Goal: Task Accomplishment & Management: Manage account settings

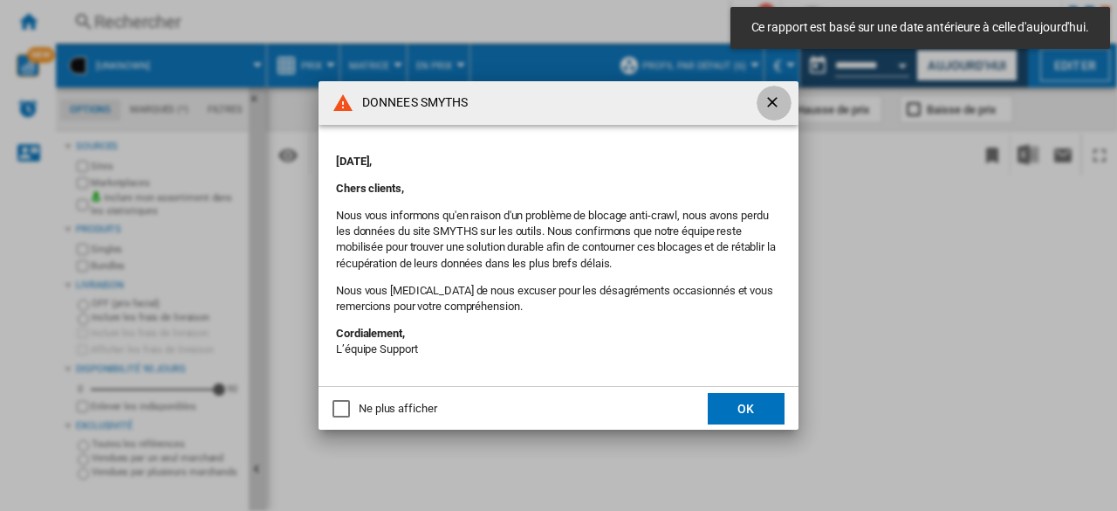
click at [770, 102] on ng-md-icon "getI18NText('BUTTONS.CLOSE_DIALOG')" at bounding box center [774, 103] width 21 height 21
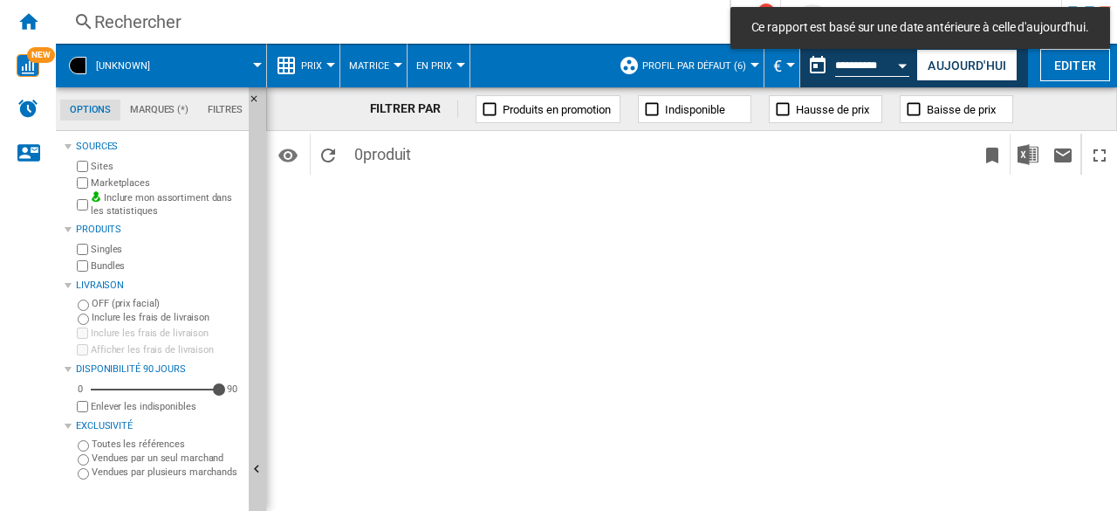
click at [56, 25] on div "Rechercher Rechercher" at bounding box center [379, 22] width 646 height 24
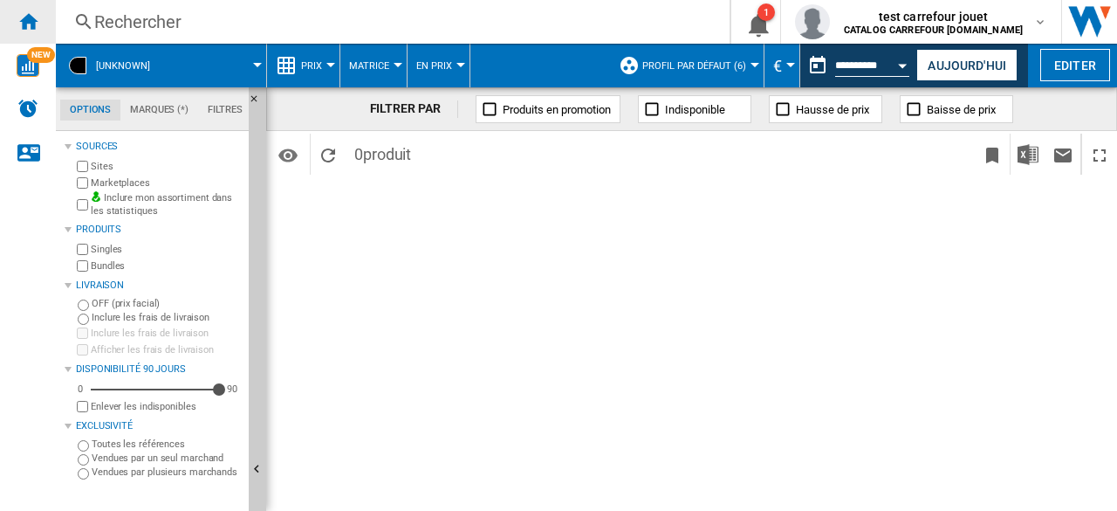
click at [26, 18] on ng-md-icon "Accueil" at bounding box center [27, 20] width 21 height 21
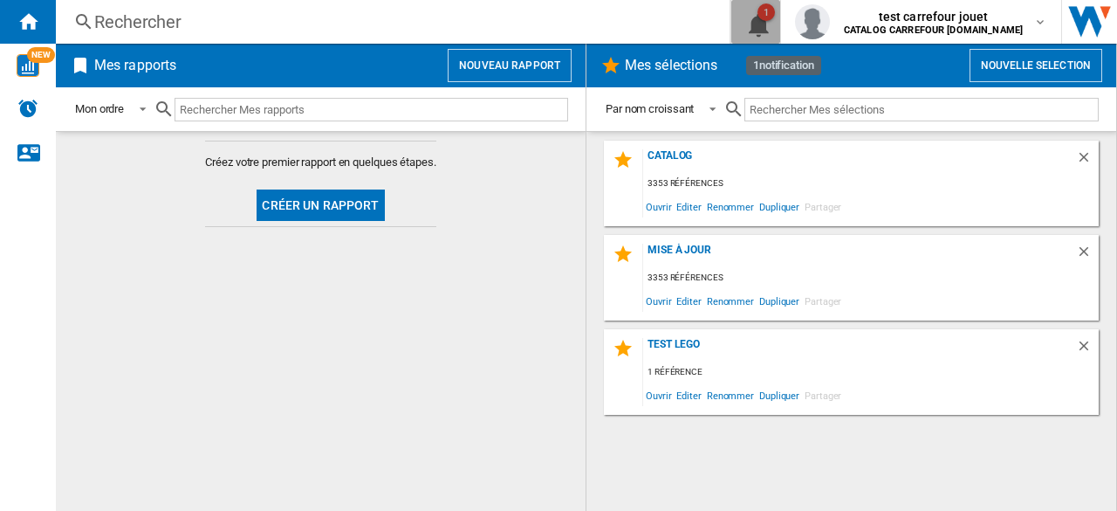
click at [767, 34] on button "1" at bounding box center [756, 22] width 49 height 44
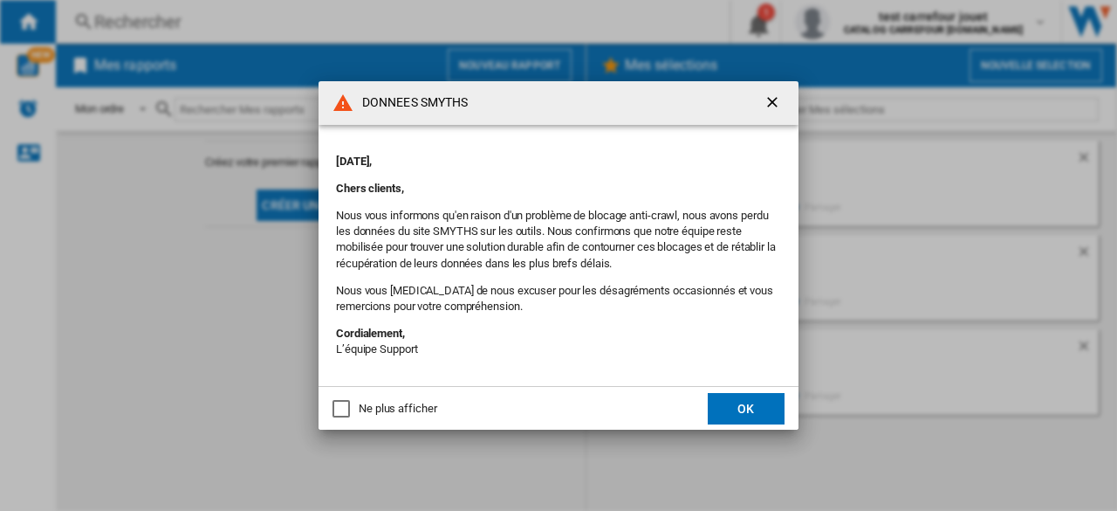
click at [773, 97] on ng-md-icon "getI18NText('BUTTONS.CLOSE_DIALOG')" at bounding box center [774, 103] width 21 height 21
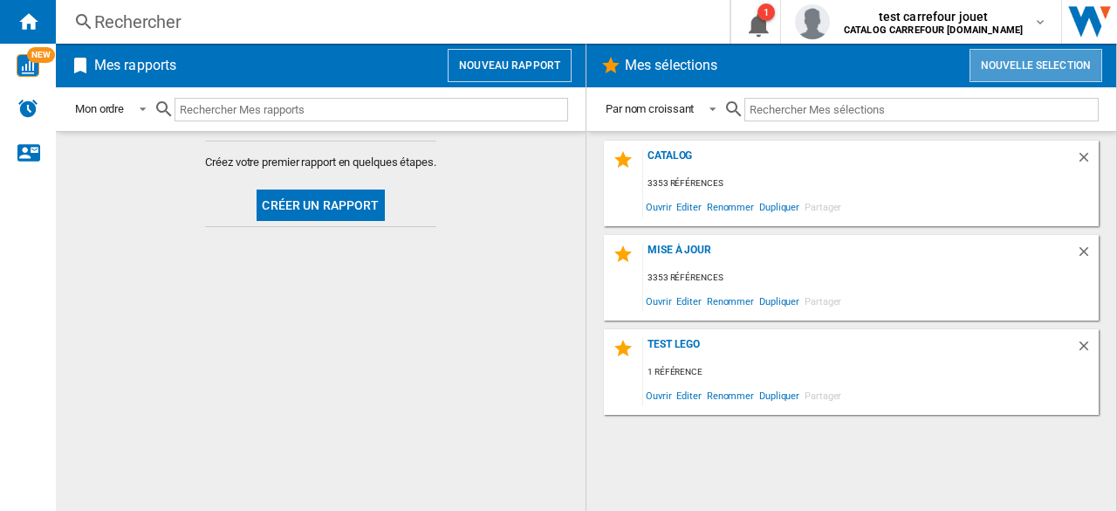
click at [999, 69] on button "Nouvelle selection" at bounding box center [1036, 65] width 133 height 33
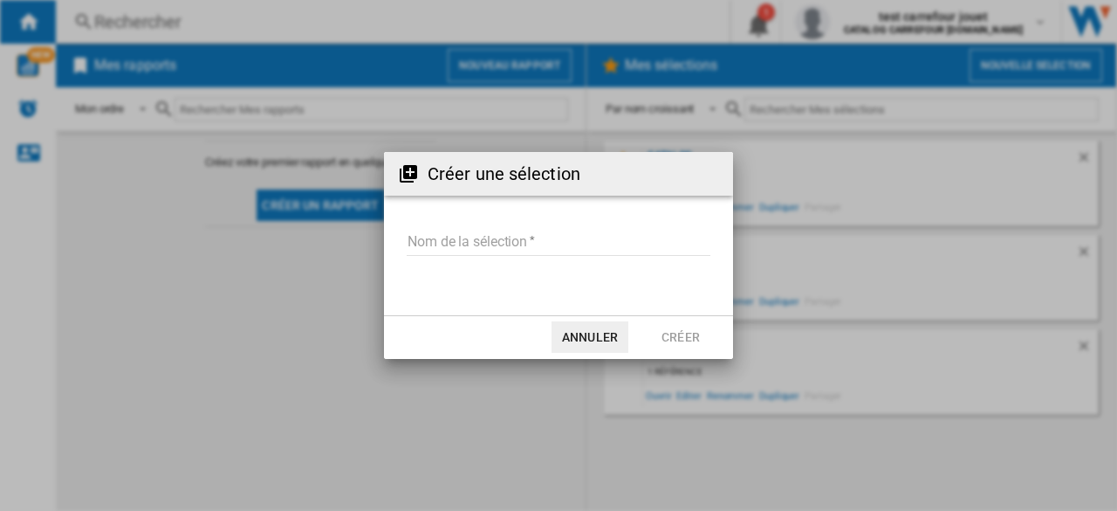
click at [543, 230] on input "Nom de la sélection" at bounding box center [559, 243] width 304 height 26
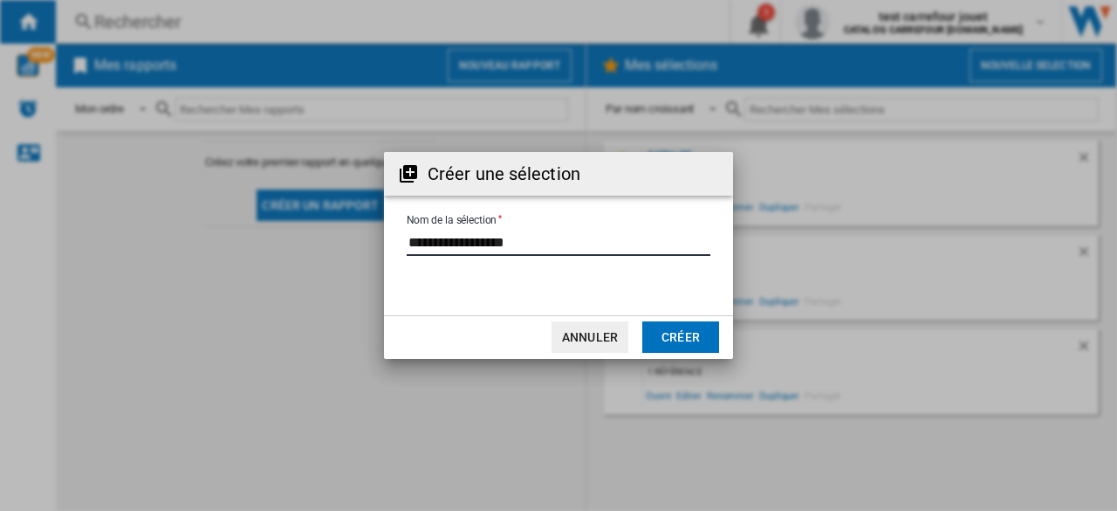
type input "**********"
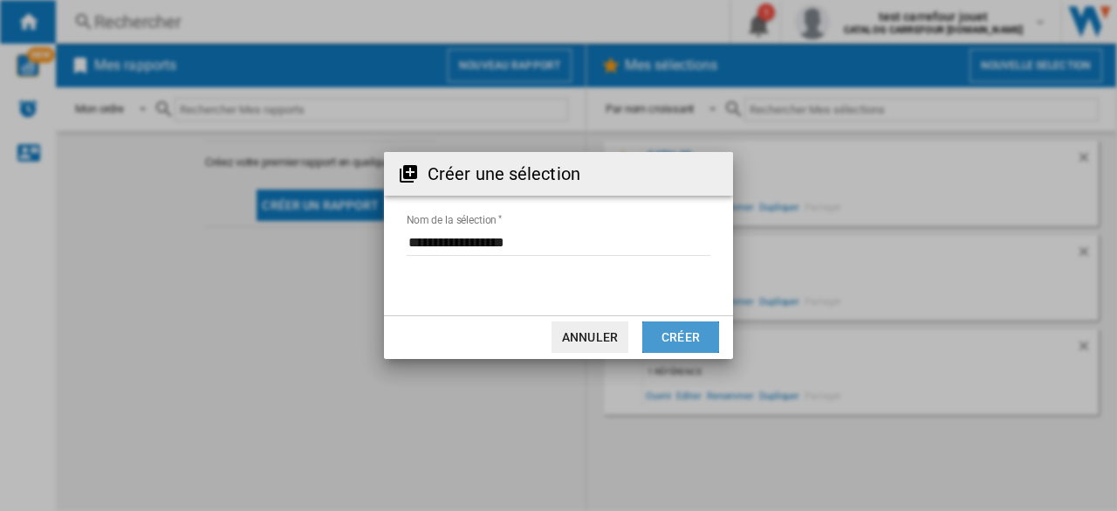
click at [678, 326] on button "Créer" at bounding box center [680, 336] width 77 height 31
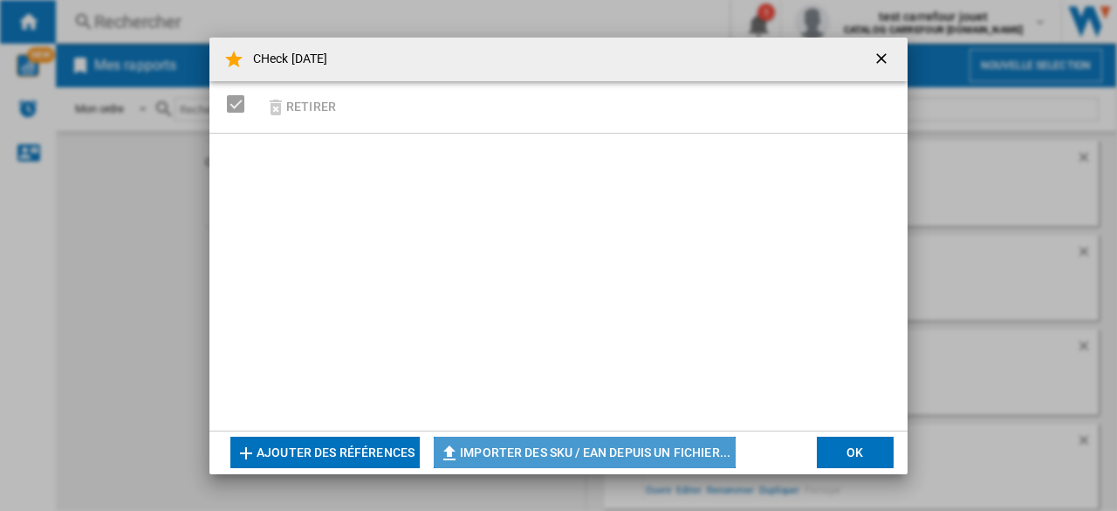
click at [472, 450] on button "Importer des SKU / EAN depuis un fichier..." at bounding box center [585, 451] width 302 height 31
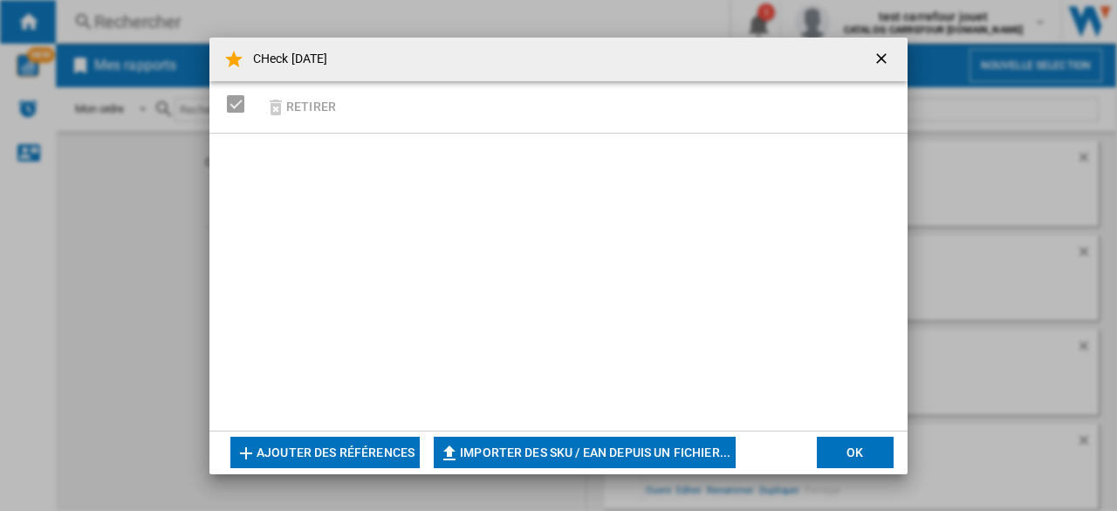
type input "**********"
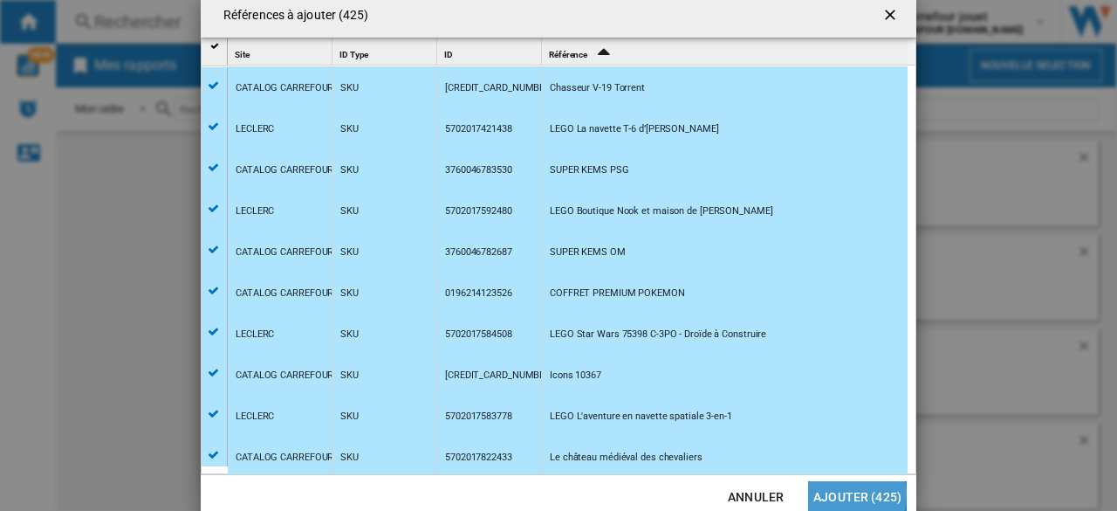
click at [849, 494] on button "Ajouter (425)" at bounding box center [857, 496] width 99 height 31
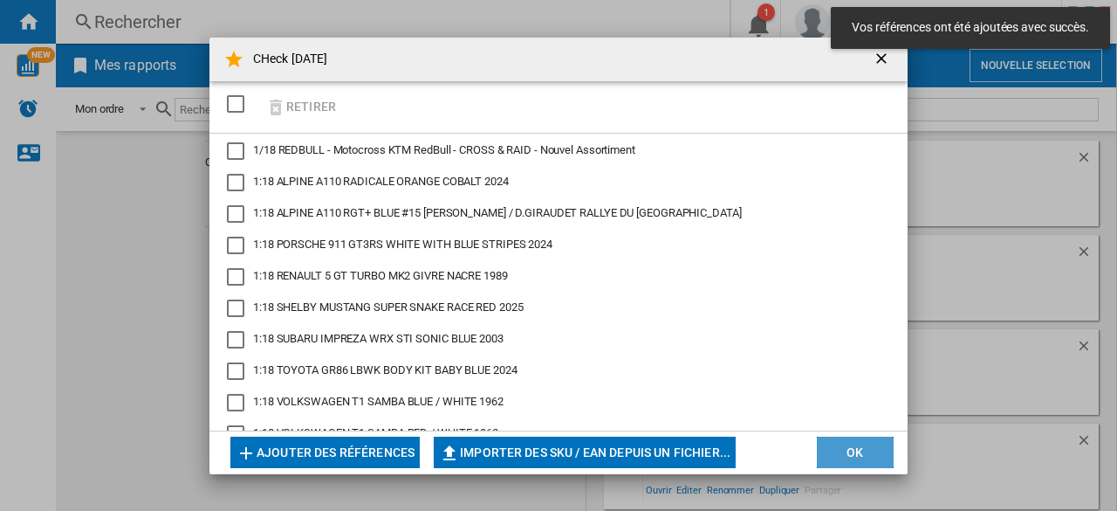
click at [848, 451] on button "OK" at bounding box center [855, 451] width 77 height 31
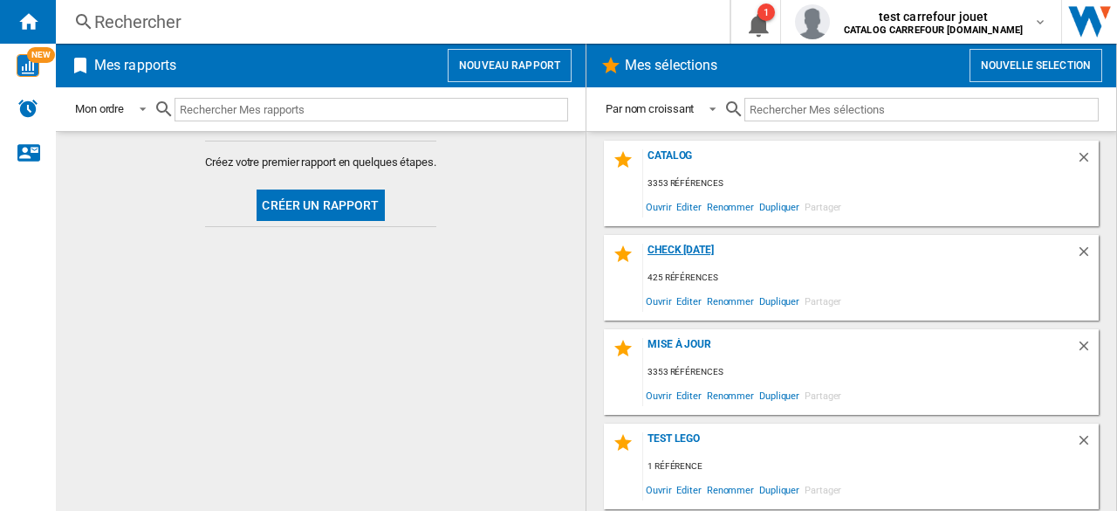
click at [720, 251] on div "CHeck [DATE]" at bounding box center [859, 256] width 433 height 24
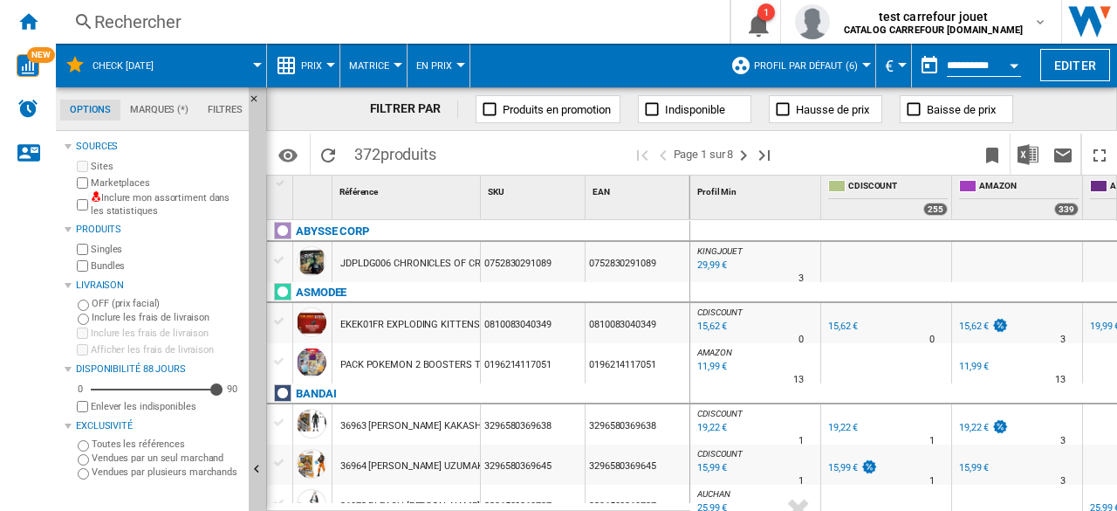
click at [852, 61] on span "Profil par défaut (6)" at bounding box center [806, 65] width 104 height 11
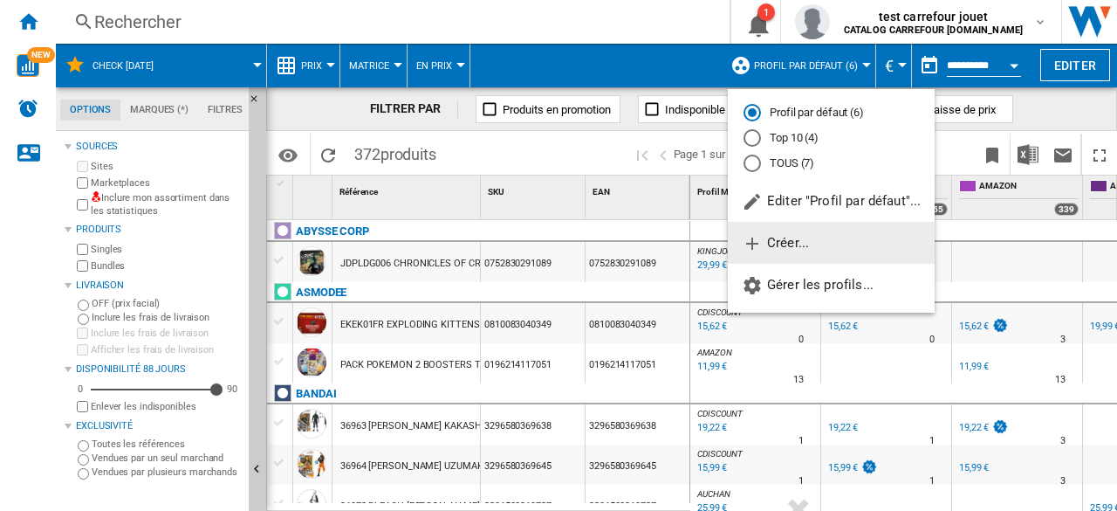
click at [789, 240] on span "Créer..." at bounding box center [775, 243] width 67 height 16
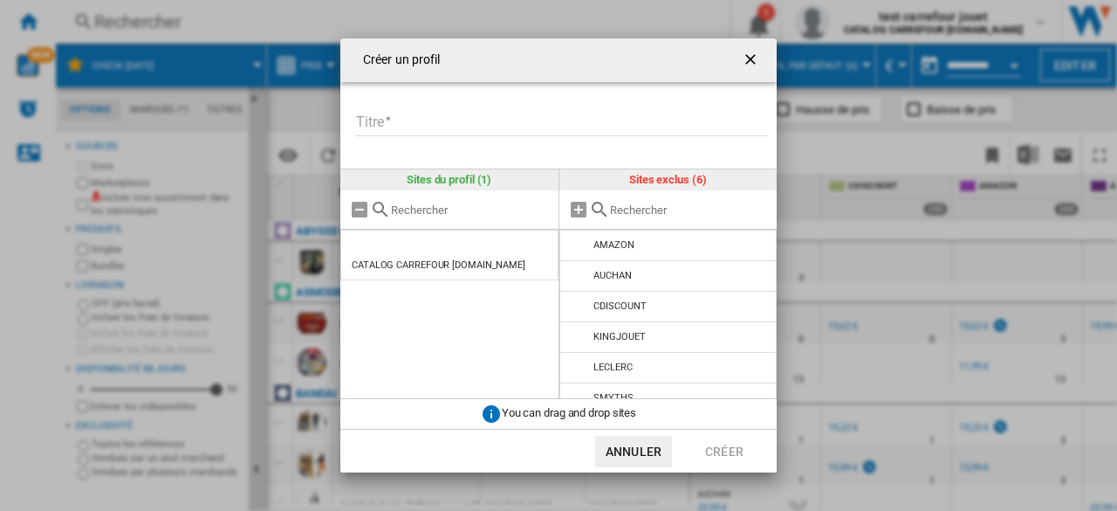
drag, startPoint x: 468, startPoint y: 106, endPoint x: 420, endPoint y: 135, distance: 56.4
click at [420, 135] on form "Titre Veuillez donner un titre à votre profil" at bounding box center [565, 112] width 423 height 61
click at [420, 135] on input "Titre" at bounding box center [561, 123] width 413 height 26
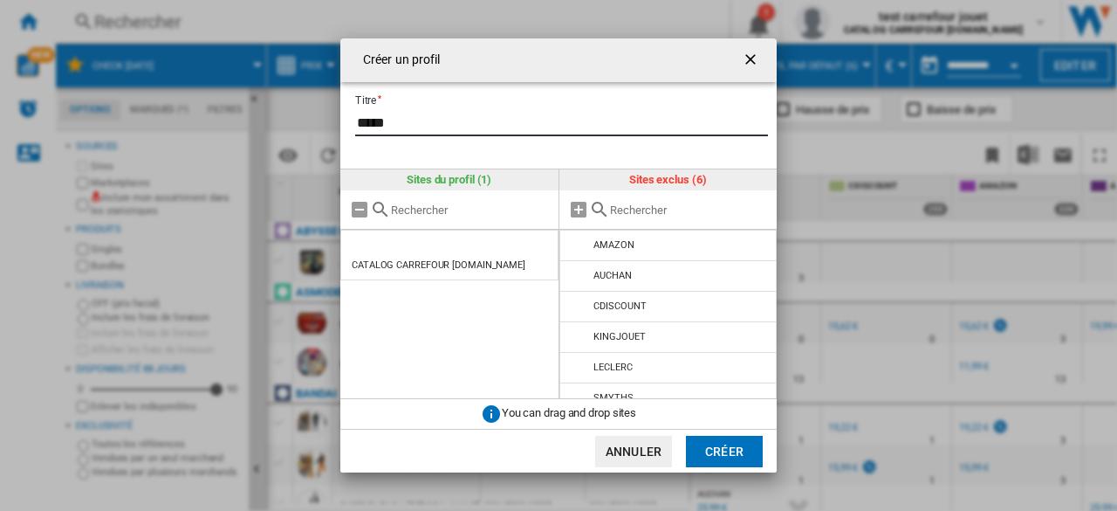
click at [471, 129] on input "*****" at bounding box center [561, 123] width 413 height 26
type input "*"
type input "********"
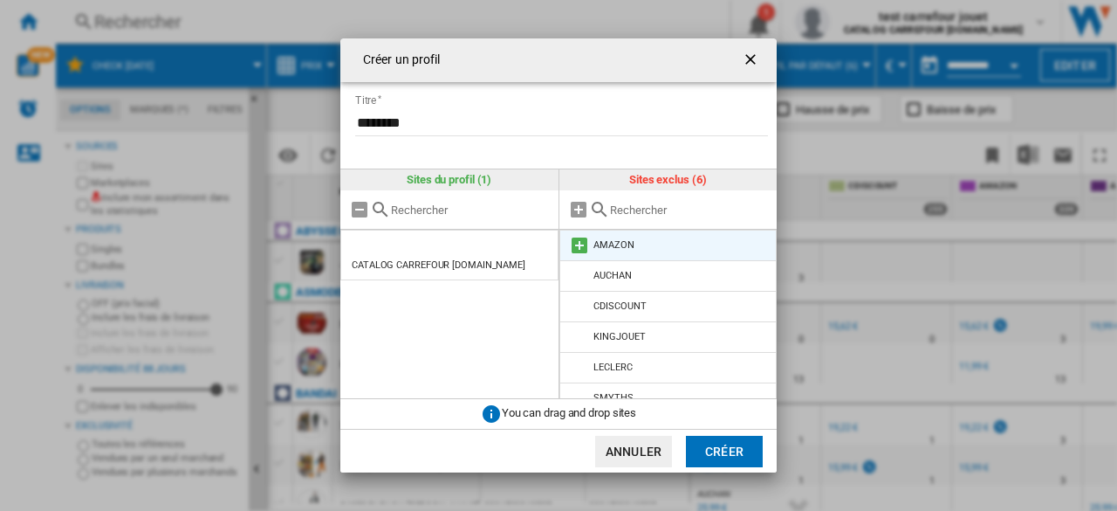
click at [581, 249] on md-icon at bounding box center [579, 245] width 21 height 21
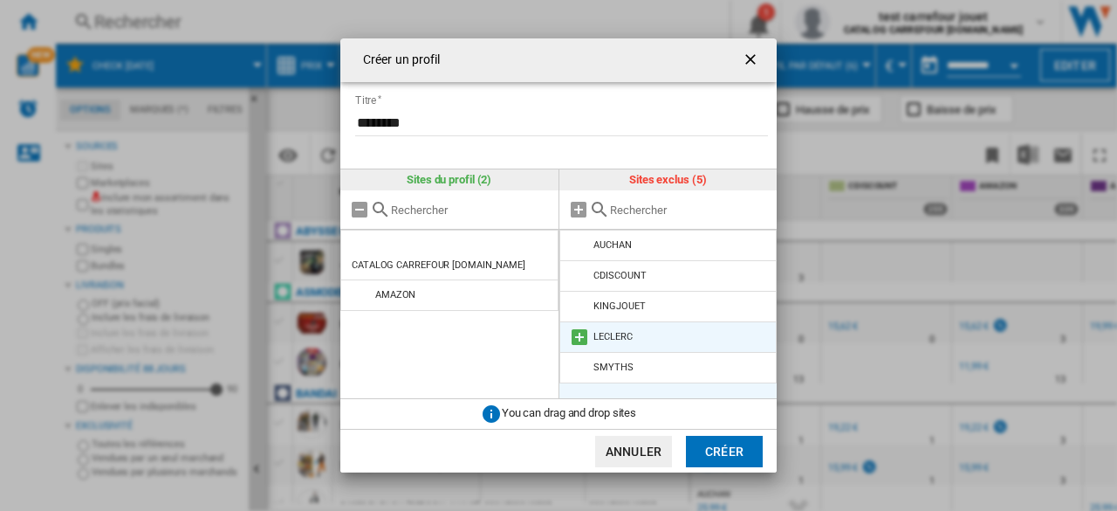
click at [586, 339] on md-icon at bounding box center [579, 336] width 21 height 21
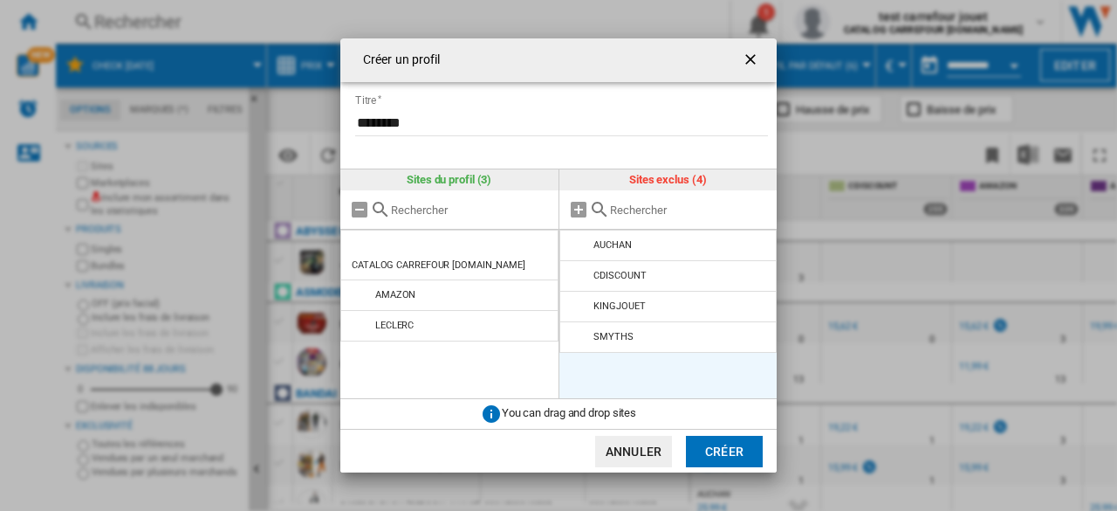
click at [684, 446] on md-dialog-actions "Annuler Créer" at bounding box center [558, 451] width 436 height 44
click at [712, 451] on button "Créer" at bounding box center [724, 451] width 77 height 31
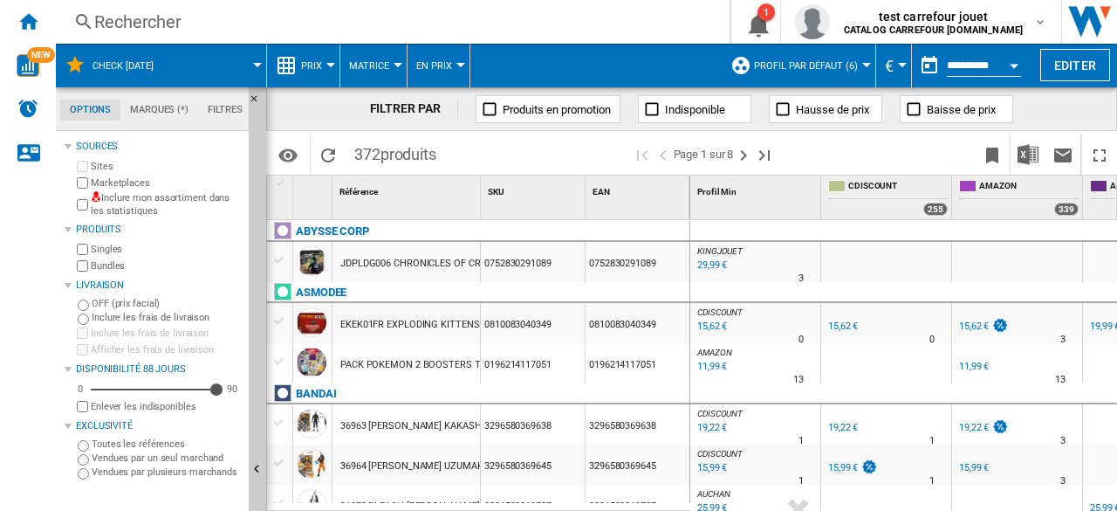
click at [846, 58] on button "Profil par défaut (6)" at bounding box center [810, 66] width 113 height 44
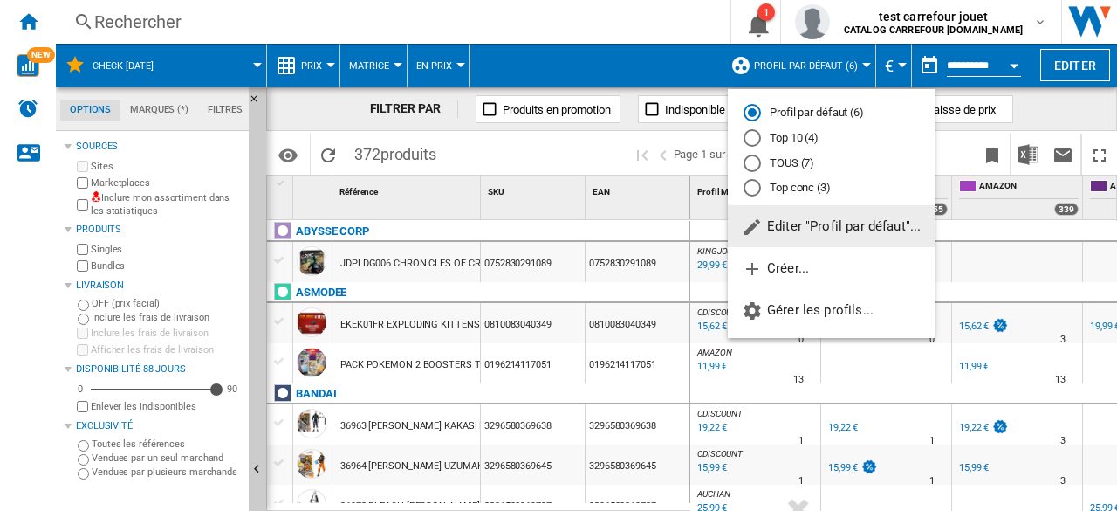
click at [774, 188] on md-radio-button "Top conc (3)" at bounding box center [831, 188] width 175 height 17
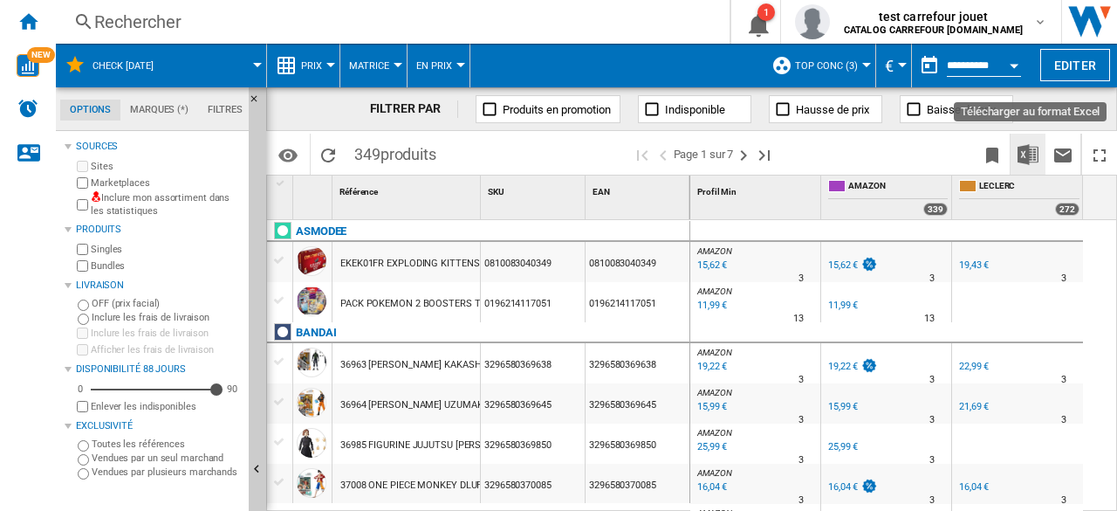
click at [1039, 160] on button "Télécharger au format Excel" at bounding box center [1028, 154] width 35 height 41
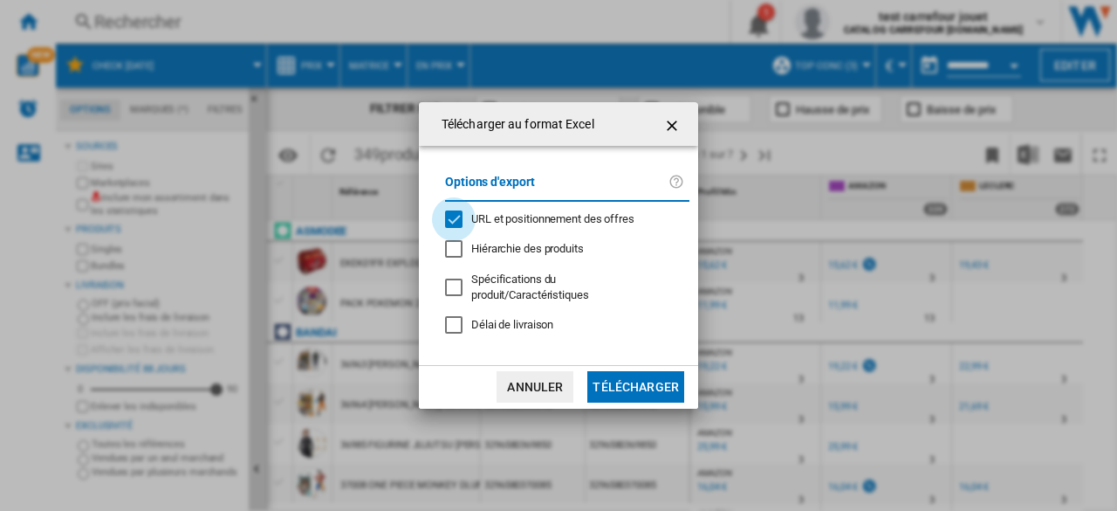
click at [456, 228] on div "URL et positionnement des offres" at bounding box center [453, 218] width 17 height 17
click at [630, 371] on button "Télécharger" at bounding box center [635, 386] width 97 height 31
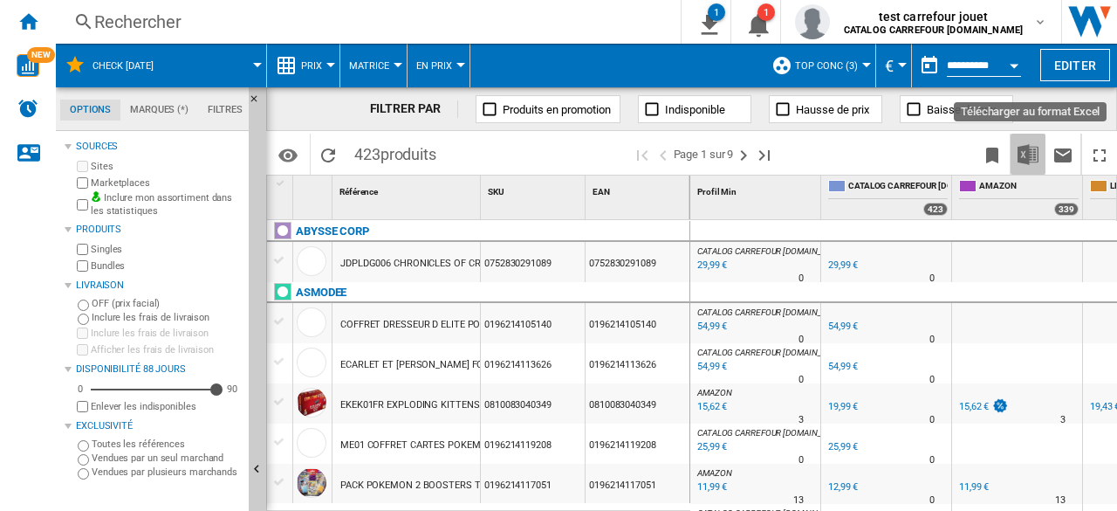
click at [1025, 155] on img "Télécharger au format Excel" at bounding box center [1028, 154] width 21 height 21
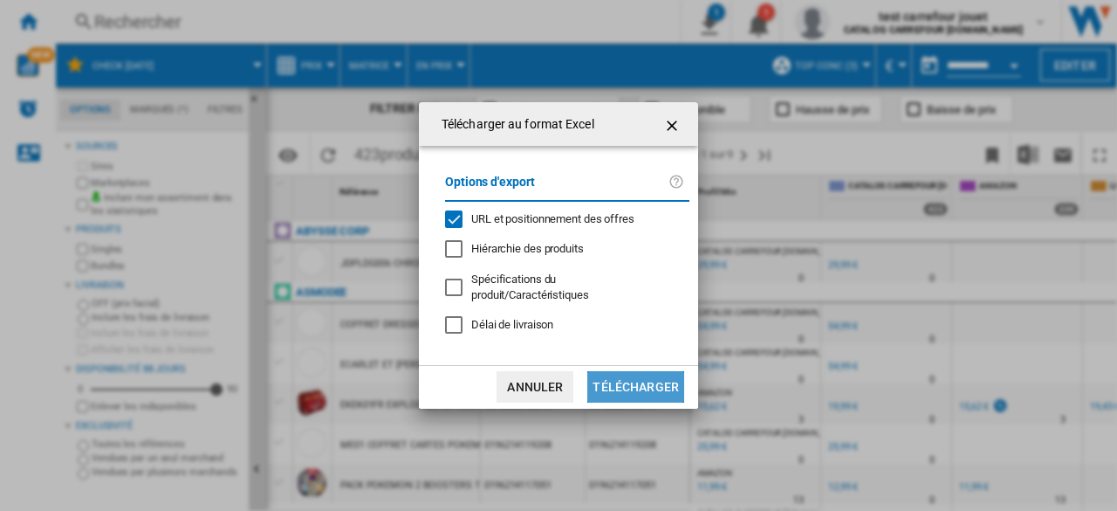
click at [642, 376] on button "Télécharger" at bounding box center [635, 386] width 97 height 31
